Goal: Find specific page/section: Find specific page/section

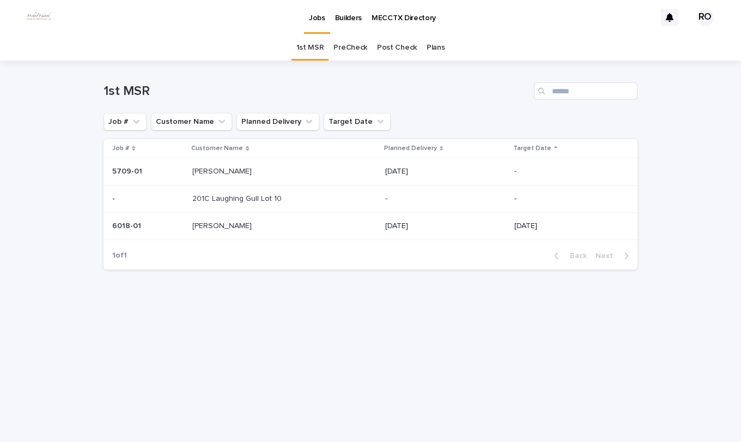
click at [348, 45] on link "PreCheck" at bounding box center [351, 48] width 34 height 26
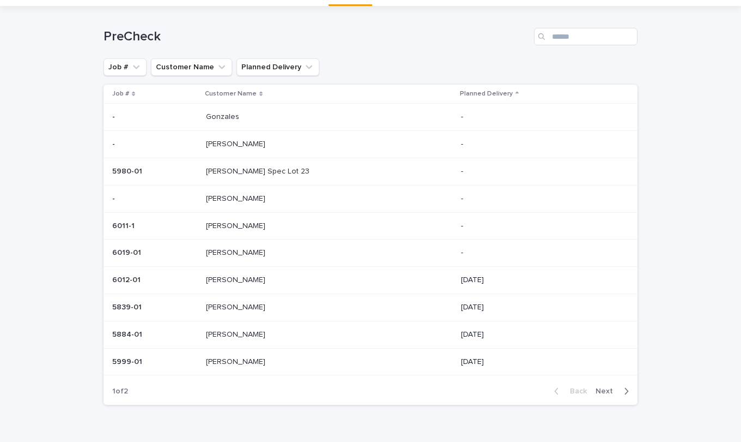
scroll to position [81, 0]
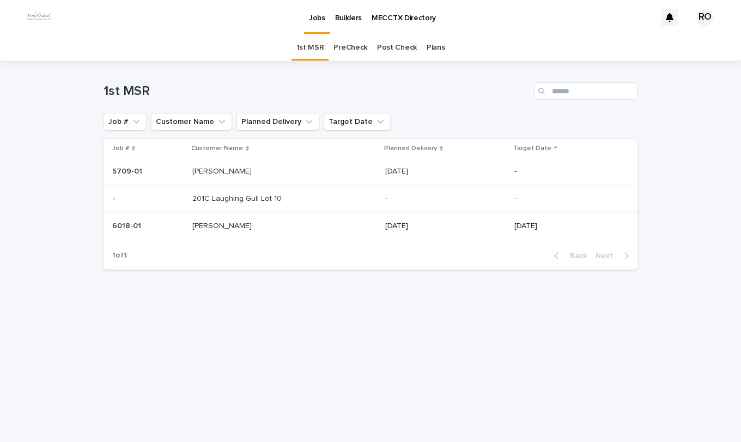
click at [360, 47] on link "PreCheck" at bounding box center [351, 48] width 34 height 26
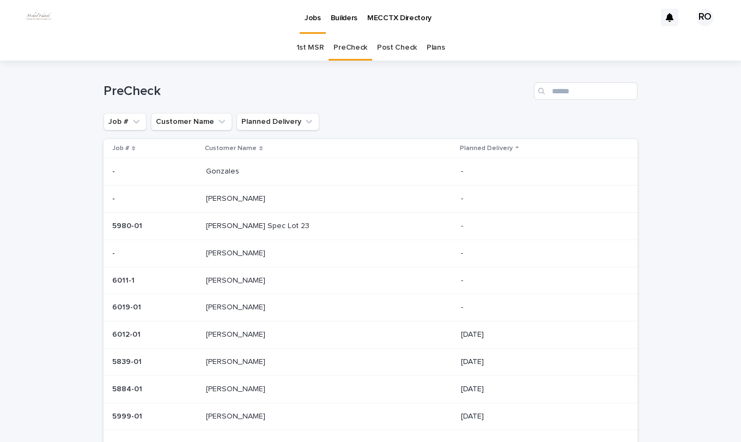
click at [263, 386] on p at bounding box center [297, 388] width 182 height 9
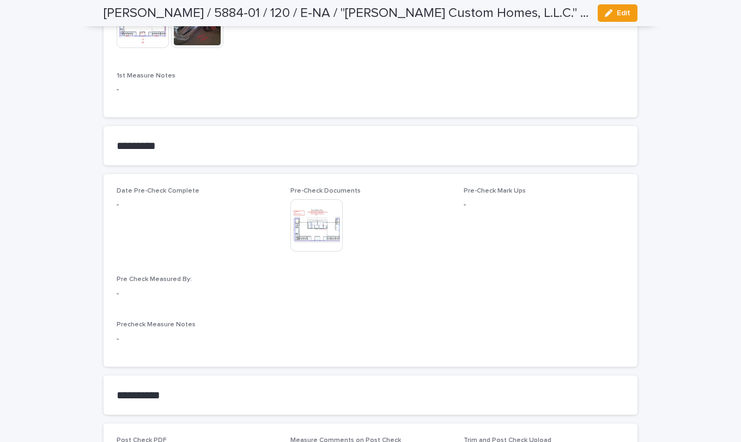
scroll to position [872, 0]
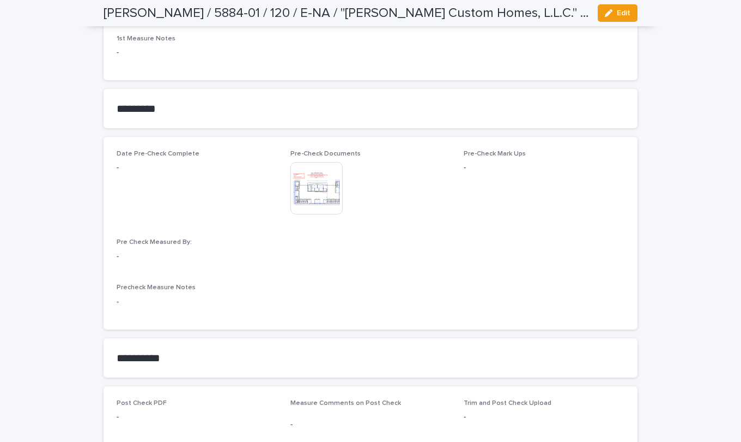
click at [305, 178] on img at bounding box center [317, 188] width 52 height 52
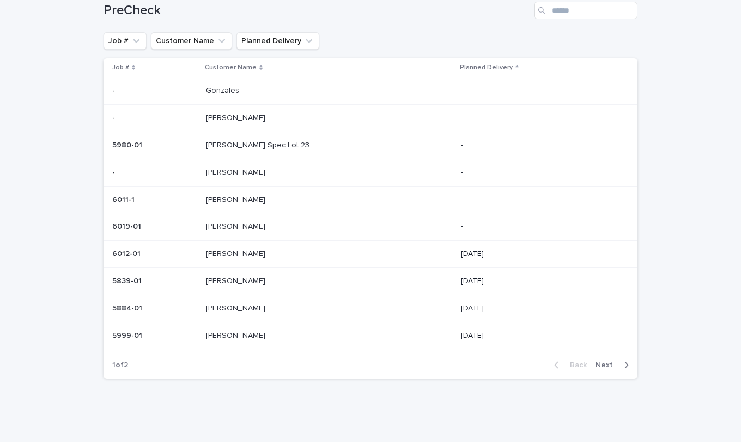
scroll to position [35, 0]
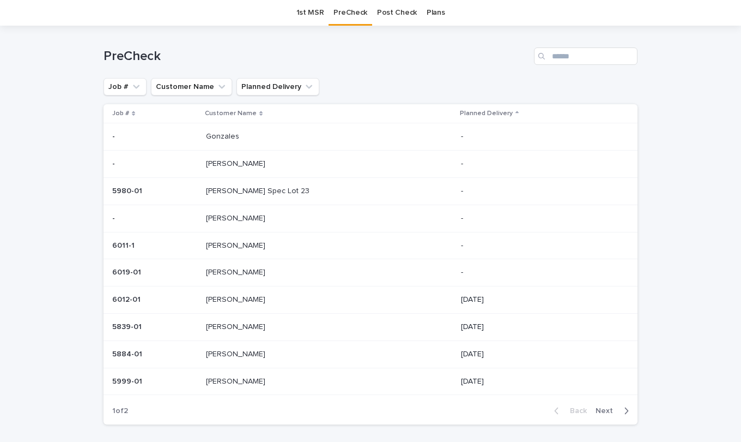
click at [237, 384] on p "[PERSON_NAME]" at bounding box center [237, 379] width 62 height 11
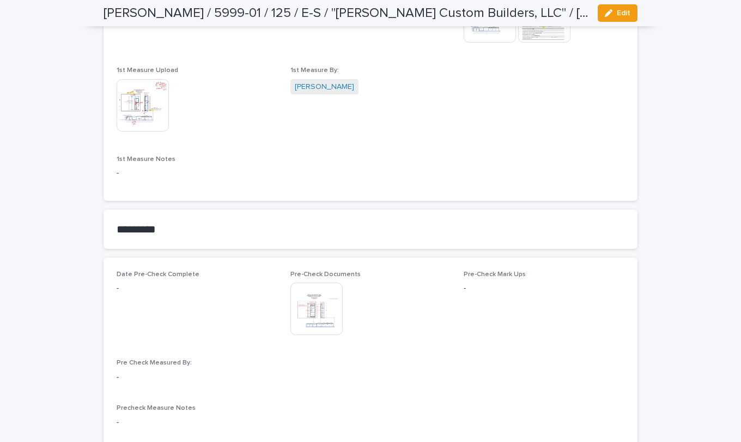
scroll to position [709, 0]
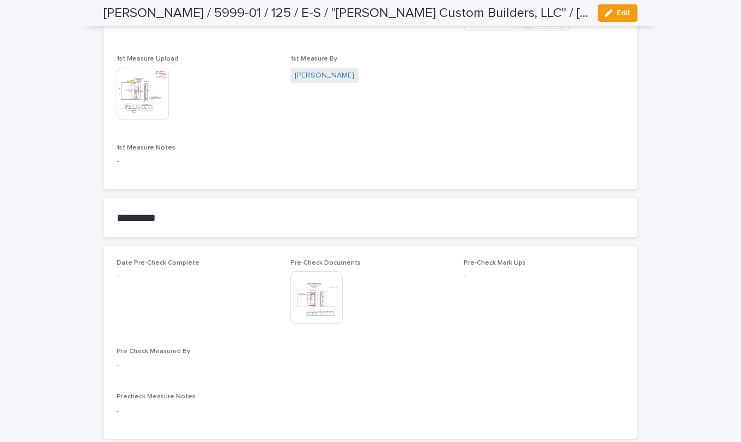
click at [319, 298] on img at bounding box center [317, 297] width 52 height 52
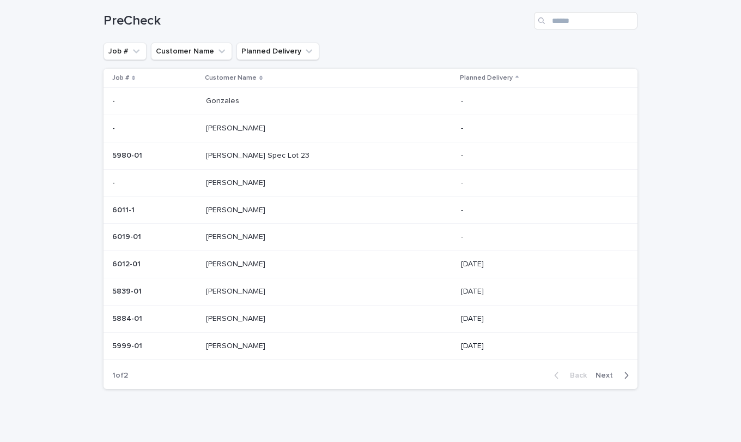
scroll to position [81, 0]
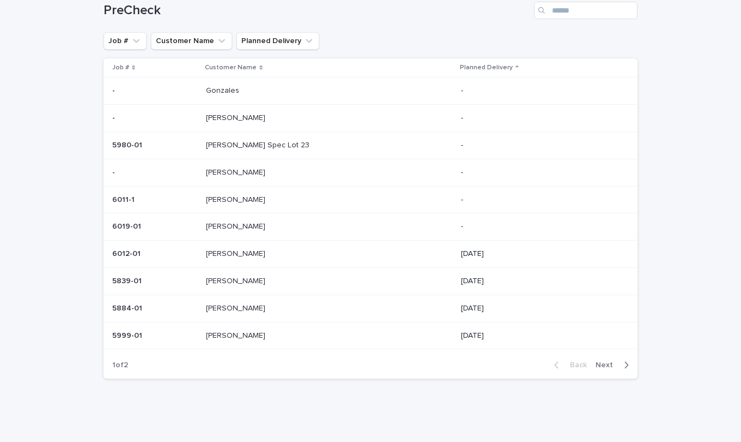
click at [602, 364] on span "Next" at bounding box center [608, 365] width 24 height 8
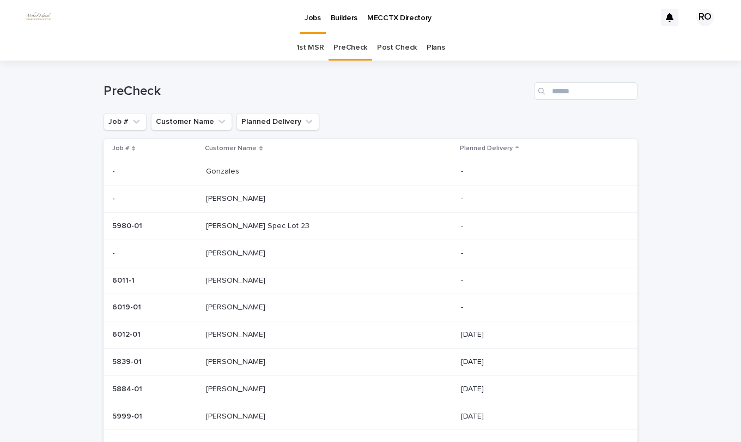
click at [276, 309] on p at bounding box center [297, 307] width 182 height 9
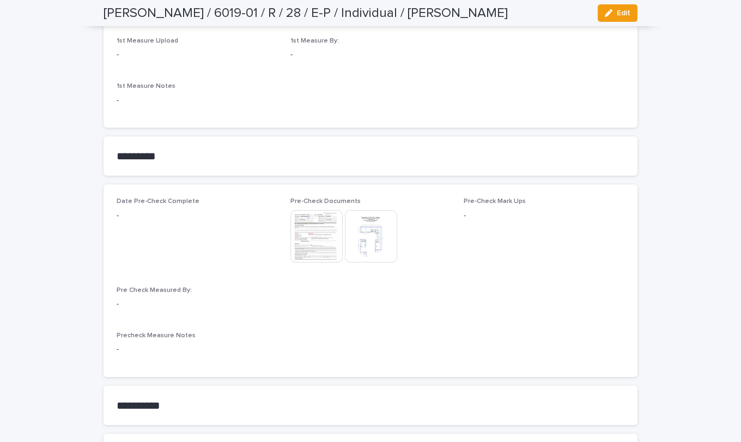
scroll to position [687, 0]
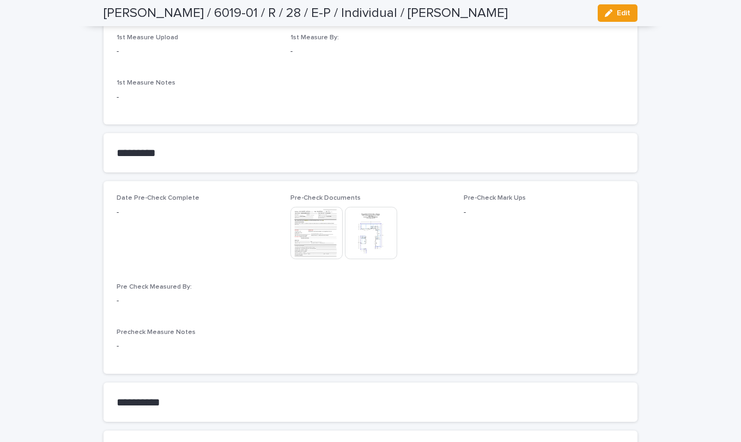
click at [314, 239] on img at bounding box center [317, 233] width 52 height 52
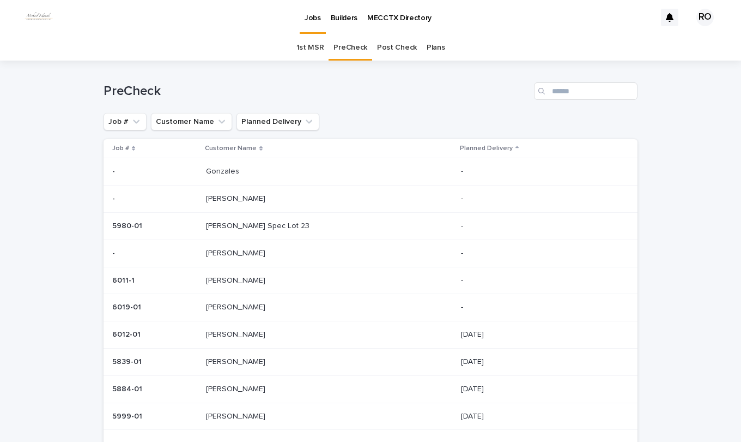
click at [311, 304] on p at bounding box center [297, 307] width 182 height 9
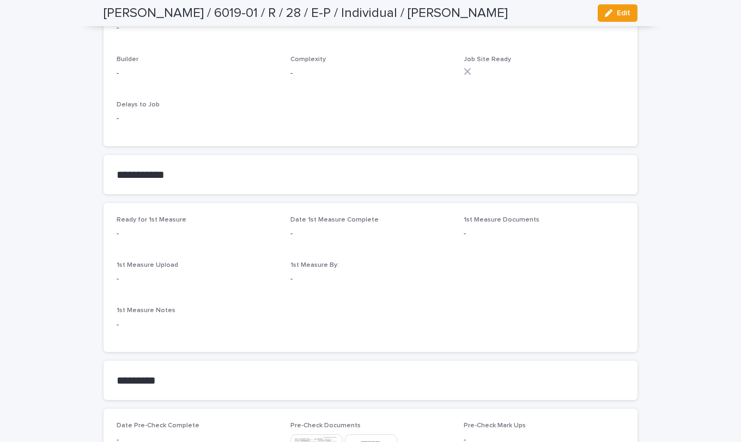
scroll to position [580, 0]
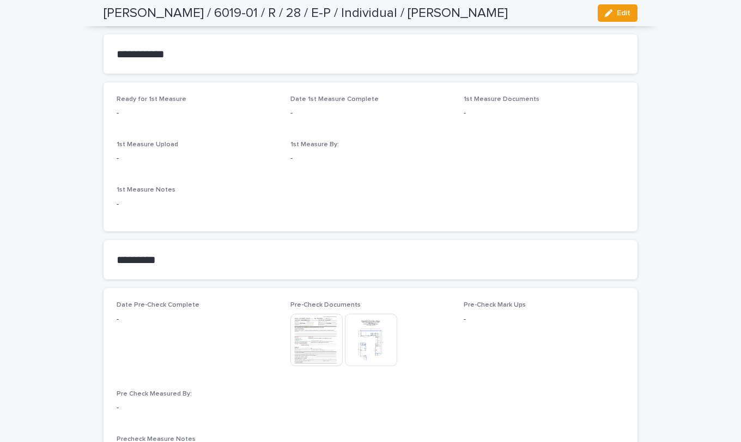
click at [368, 334] on img at bounding box center [371, 339] width 52 height 52
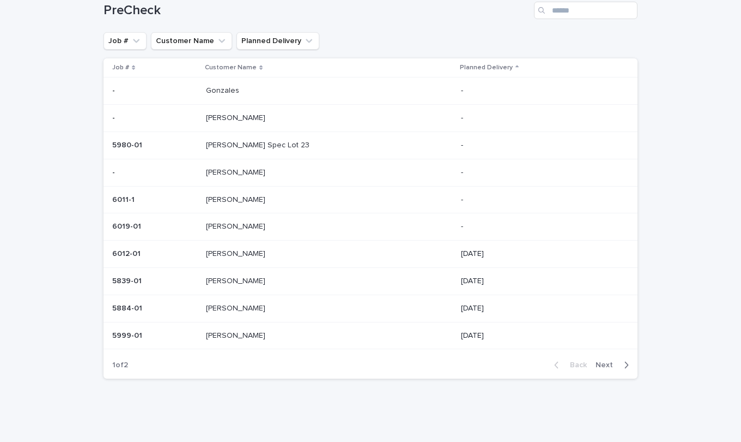
scroll to position [35, 0]
